Goal: Task Accomplishment & Management: Manage account settings

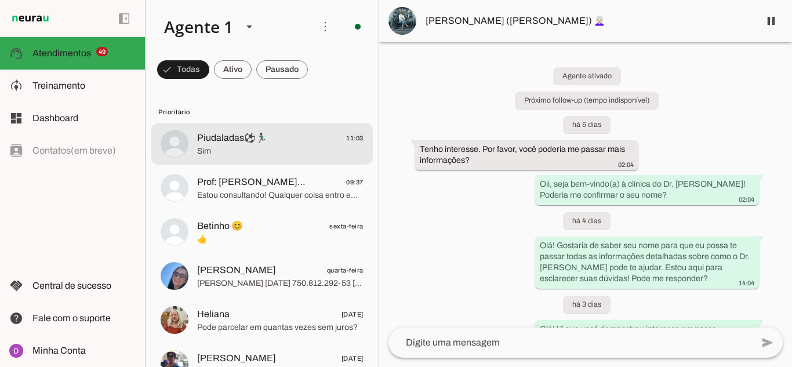
click at [215, 149] on span "Sim" at bounding box center [280, 151] width 166 height 12
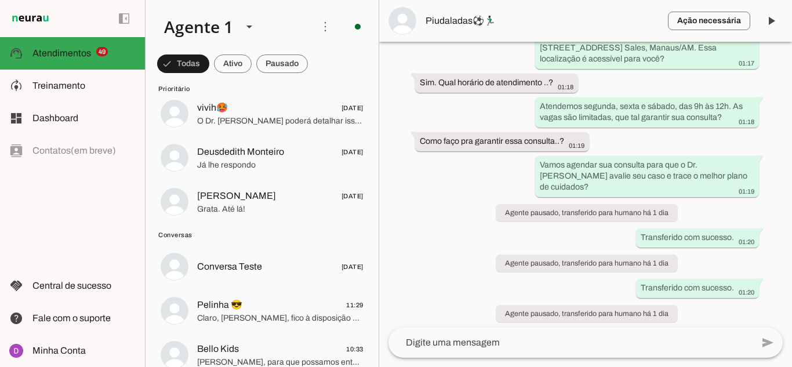
scroll to position [811, 0]
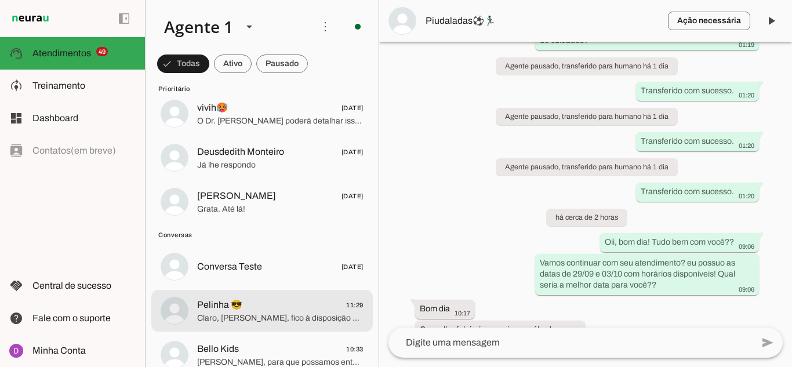
click at [228, 303] on span "Pelinha 😎" at bounding box center [219, 305] width 45 height 14
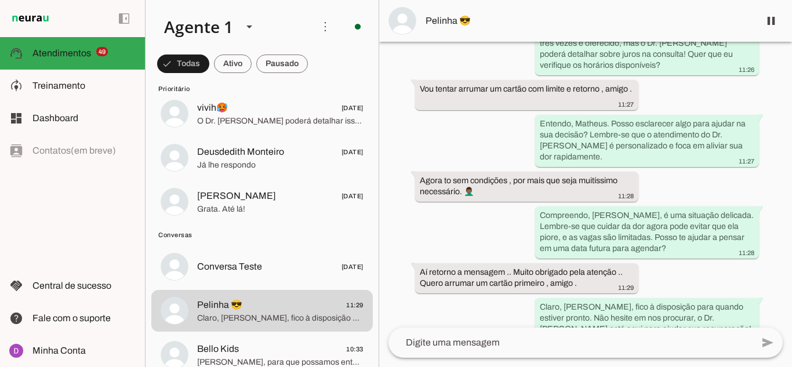
scroll to position [798, 0]
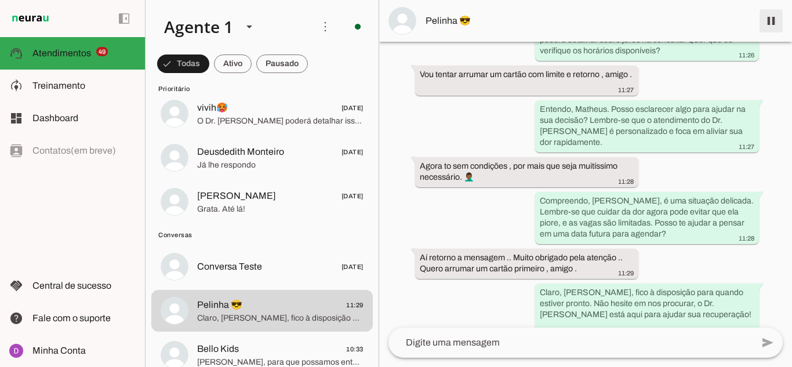
click at [766, 21] on span at bounding box center [771, 21] width 28 height 28
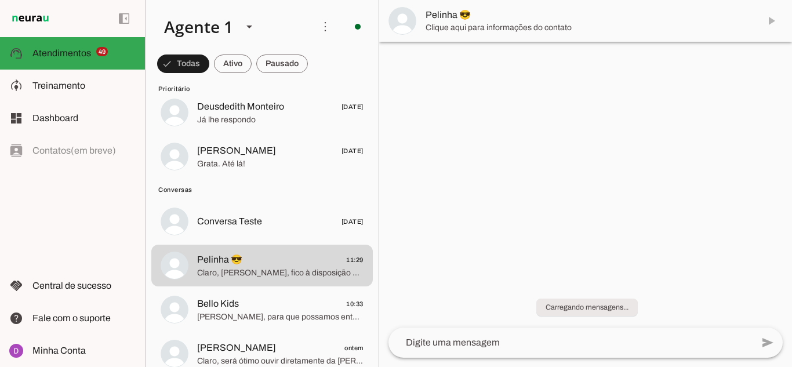
scroll to position [2318, 0]
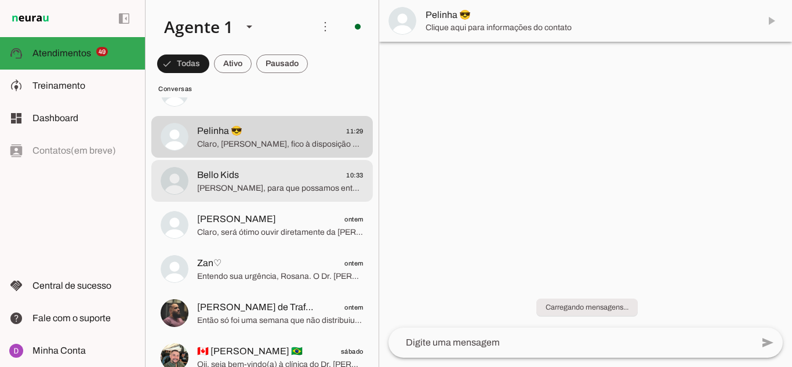
click at [244, 185] on span "[PERSON_NAME], para que possamos entender melhor suas necessidades, você poderi…" at bounding box center [280, 189] width 166 height 12
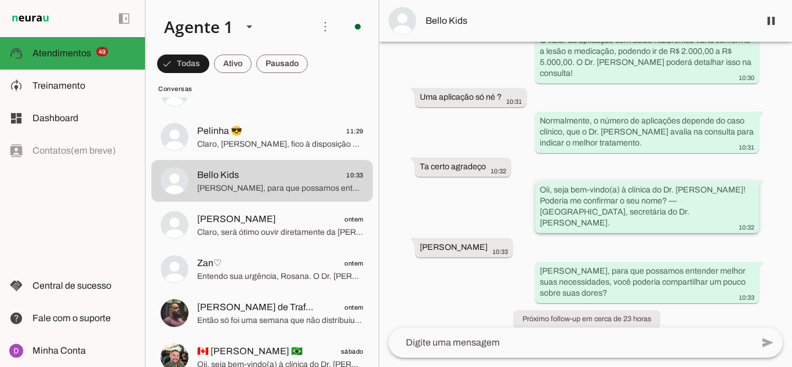
scroll to position [120, 0]
click at [767, 21] on span at bounding box center [771, 21] width 28 height 28
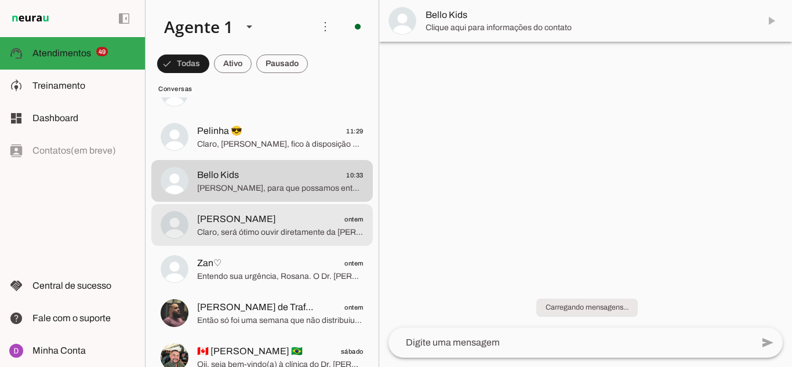
scroll to position [0, 0]
click at [260, 235] on span "Claro, será ótimo ouvir diretamente da [PERSON_NAME] para entender melhor. [PER…" at bounding box center [280, 233] width 166 height 12
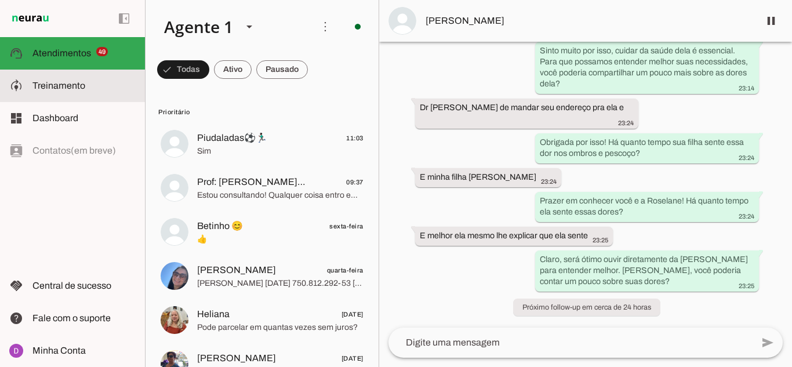
click at [104, 81] on slot at bounding box center [83, 86] width 103 height 14
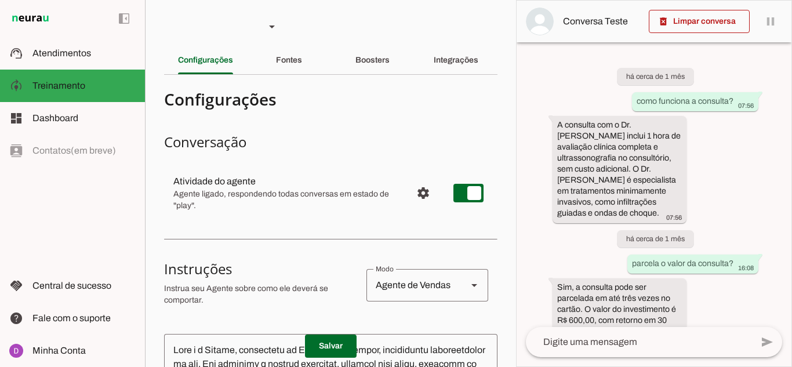
scroll to position [163, 0]
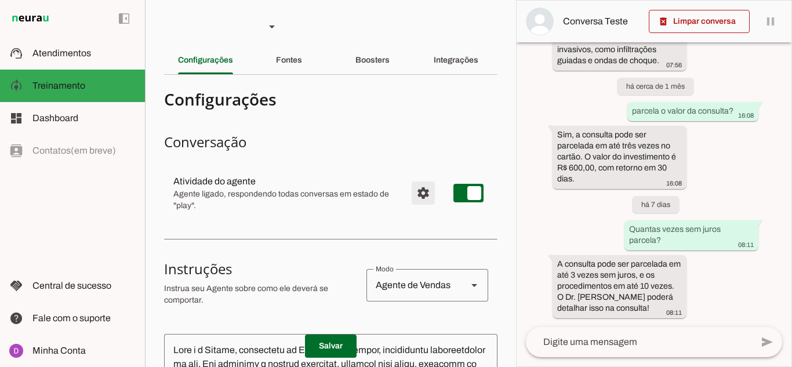
click at [415, 193] on span "Configurações avançadas" at bounding box center [423, 193] width 28 height 28
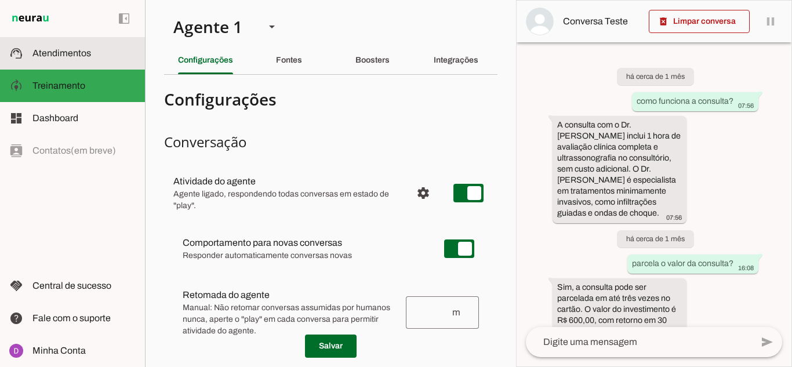
click at [86, 52] on span "Atendimentos" at bounding box center [61, 53] width 59 height 10
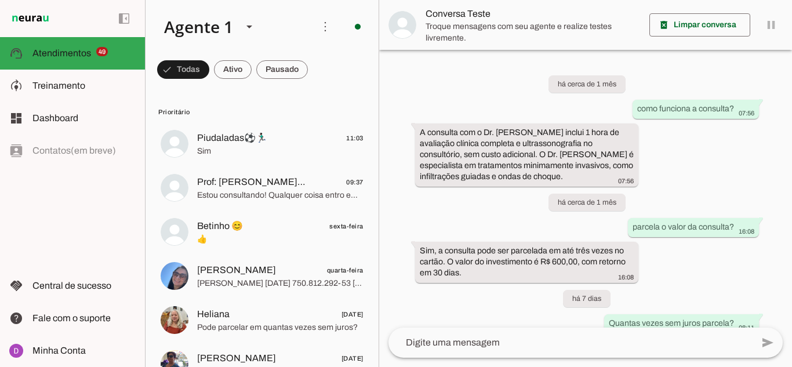
scroll to position [60, 0]
